Goal: Check status: Check status

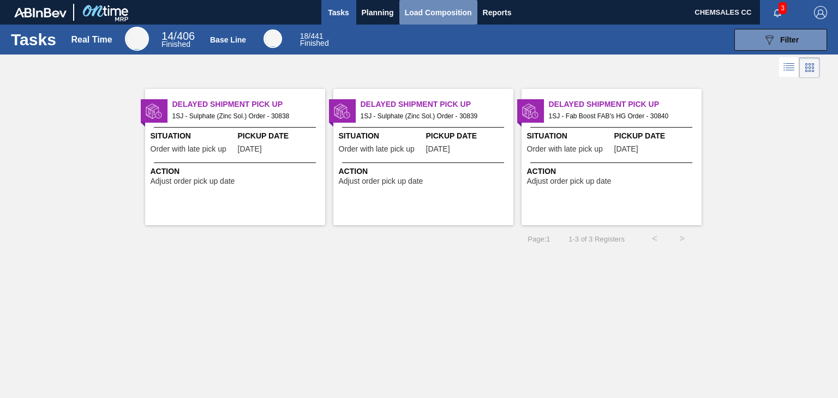
click at [431, 18] on span "Load Composition" at bounding box center [438, 12] width 67 height 13
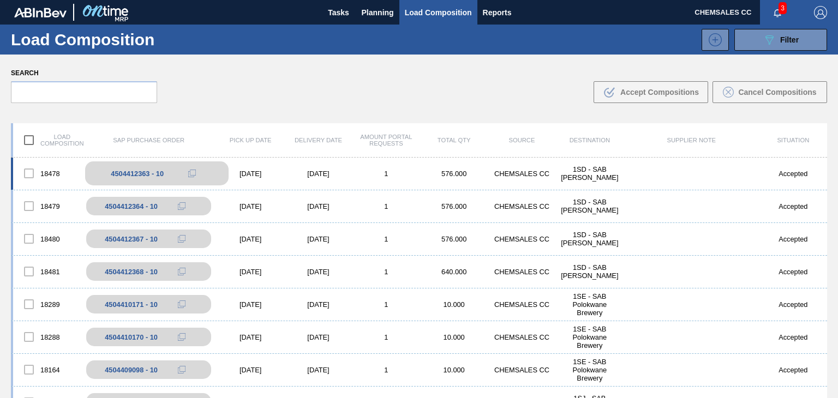
click at [154, 171] on div "4504412363 - 10" at bounding box center [137, 174] width 53 height 8
click at [193, 173] on icon at bounding box center [192, 174] width 8 height 8
click at [303, 173] on div "[DATE]" at bounding box center [318, 174] width 68 height 8
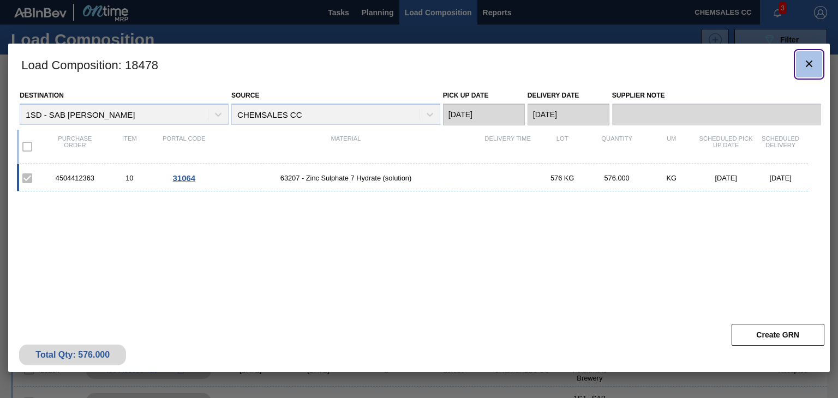
click at [809, 64] on icon "botão de ícone" at bounding box center [809, 64] width 7 height 7
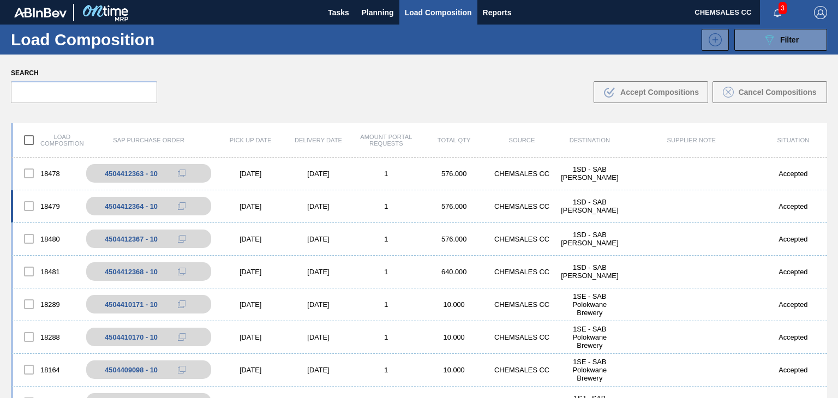
click at [284, 212] on div "18479 4504412364 - 10 [DATE] [DATE] 1 576.000 CHEMSALES CC 1SD - SAB Rosslyn Br…" at bounding box center [419, 206] width 816 height 33
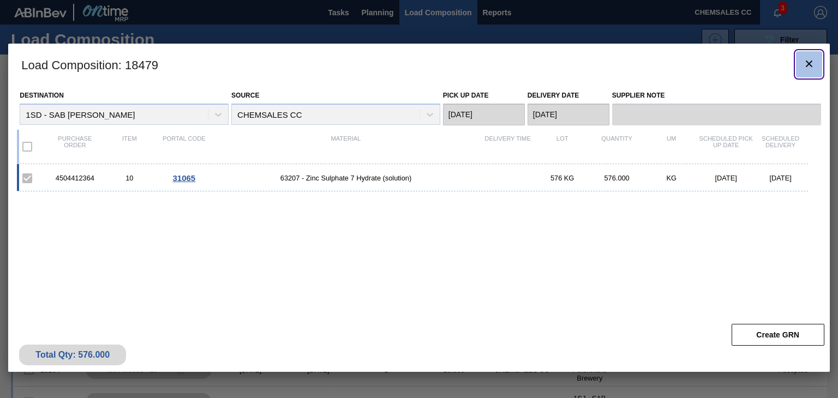
click at [803, 59] on icon "botão de ícone" at bounding box center [808, 63] width 13 height 13
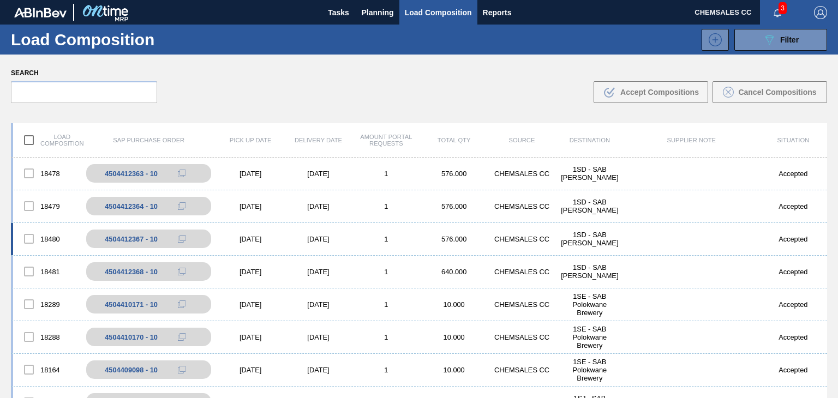
click at [279, 235] on div "[DATE]" at bounding box center [251, 239] width 68 height 8
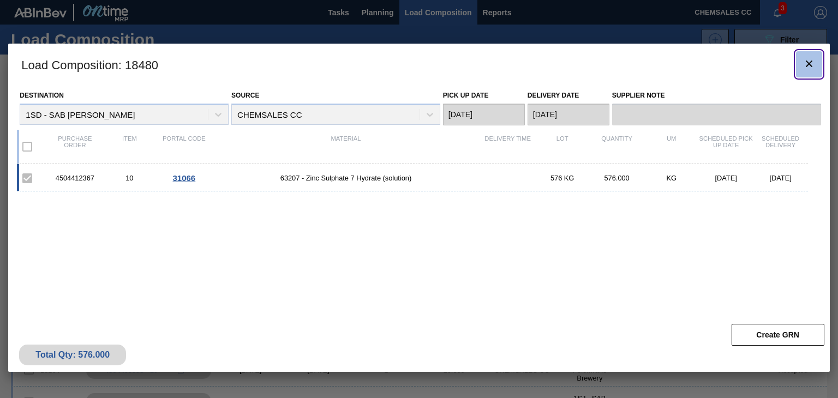
click at [805, 61] on icon "botão de ícone" at bounding box center [808, 63] width 13 height 13
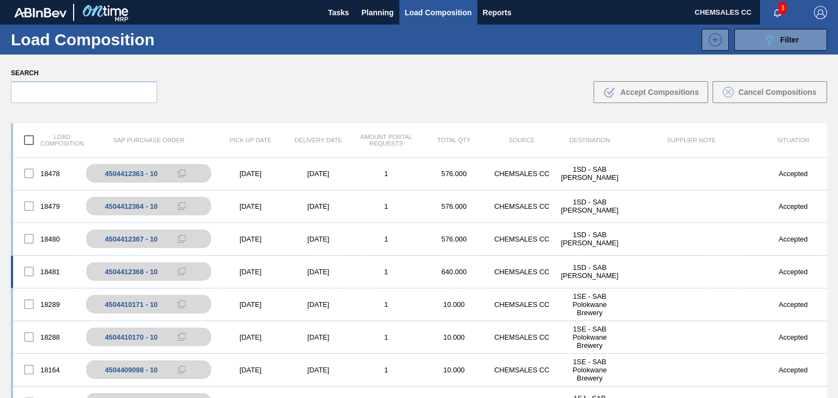
click at [336, 271] on div "[DATE]" at bounding box center [318, 272] width 68 height 8
